Goal: Transaction & Acquisition: Book appointment/travel/reservation

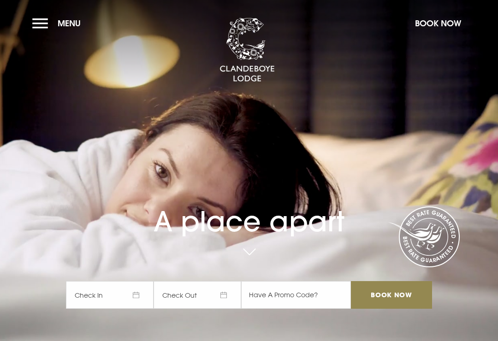
click at [135, 307] on span "Check In" at bounding box center [110, 295] width 88 height 28
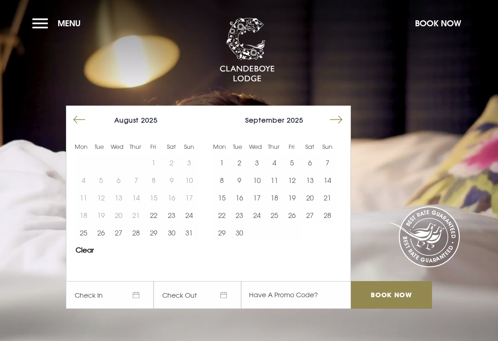
click at [334, 129] on button "Move forward to switch to the next month." at bounding box center [336, 120] width 18 height 18
click at [291, 206] on button "17" at bounding box center [292, 198] width 18 height 18
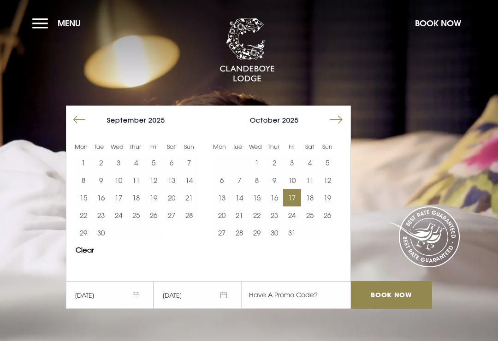
click at [308, 206] on button "18" at bounding box center [310, 198] width 18 height 18
click at [388, 307] on input "Book Now" at bounding box center [391, 295] width 81 height 28
